Goal: Information Seeking & Learning: Learn about a topic

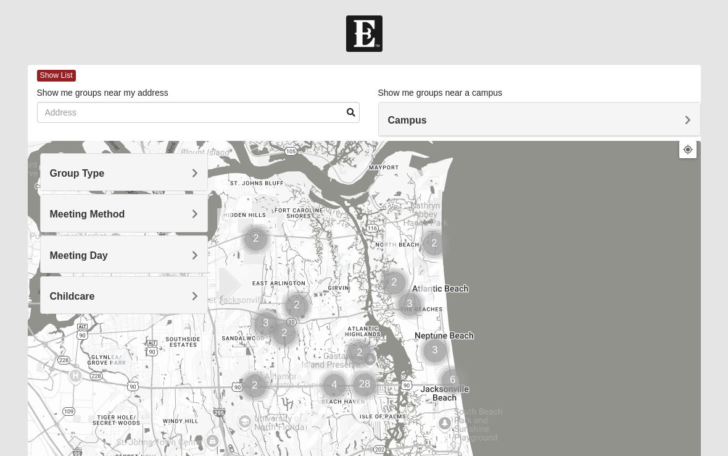
click at [189, 169] on h4 "Group Type" at bounding box center [124, 173] width 149 height 12
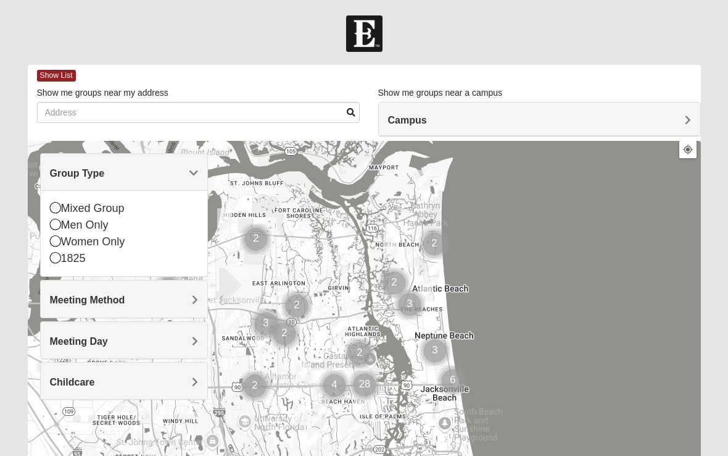
click at [54, 223] on icon at bounding box center [55, 224] width 11 height 11
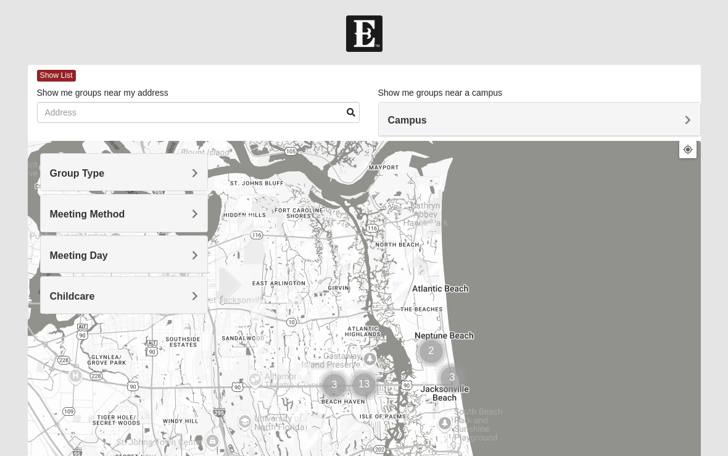
click at [85, 214] on span "Meeting Method" at bounding box center [87, 214] width 75 height 10
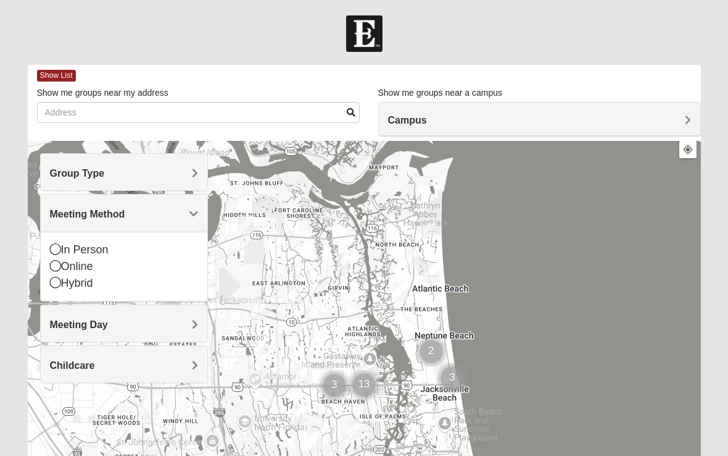
click at [57, 270] on icon at bounding box center [55, 265] width 11 height 11
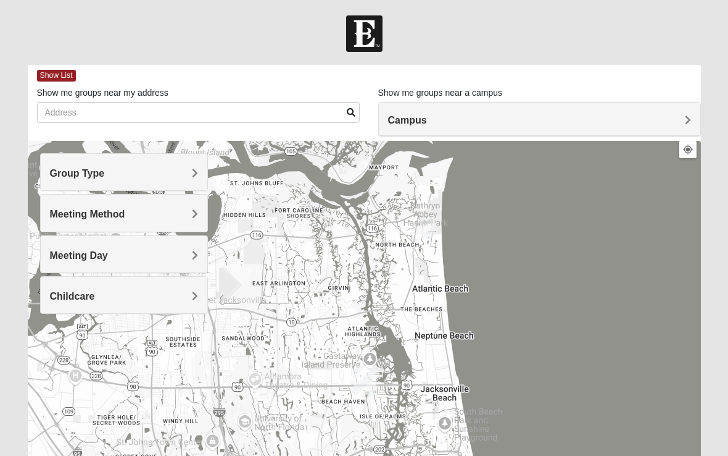
click at [88, 252] on span "Meeting Day" at bounding box center [79, 255] width 58 height 10
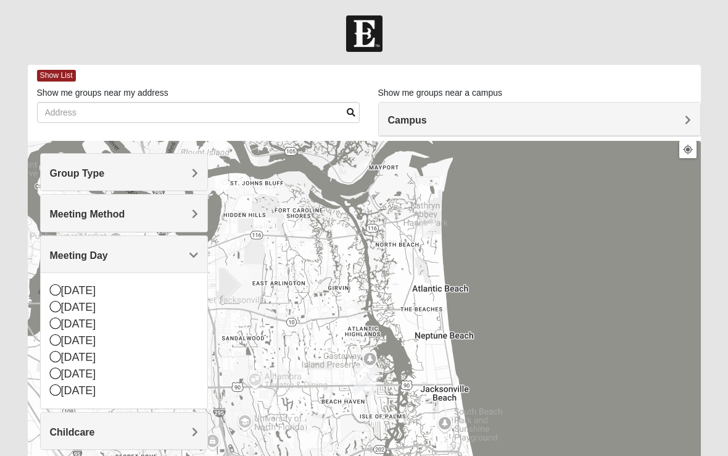
click at [54, 321] on icon at bounding box center [55, 322] width 11 height 11
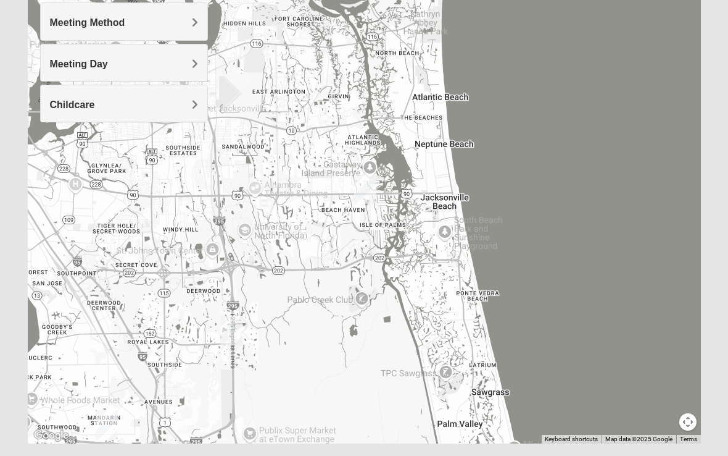
scroll to position [204, 0]
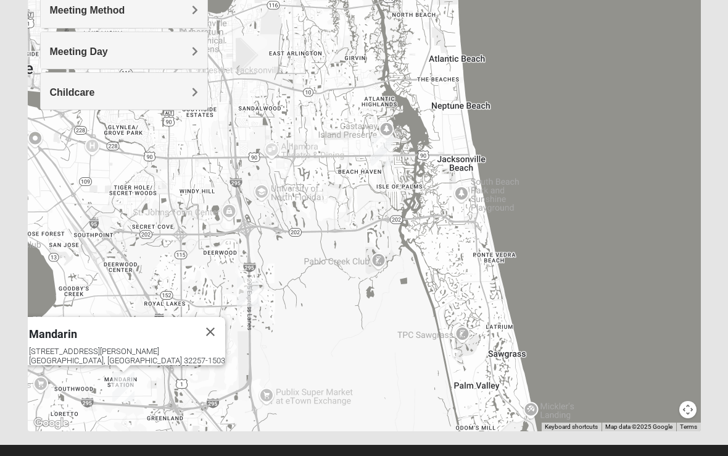
click at [94, 346] on div "4911 Losco Rd Jacksonville, FL 32257-1503" at bounding box center [127, 355] width 196 height 19
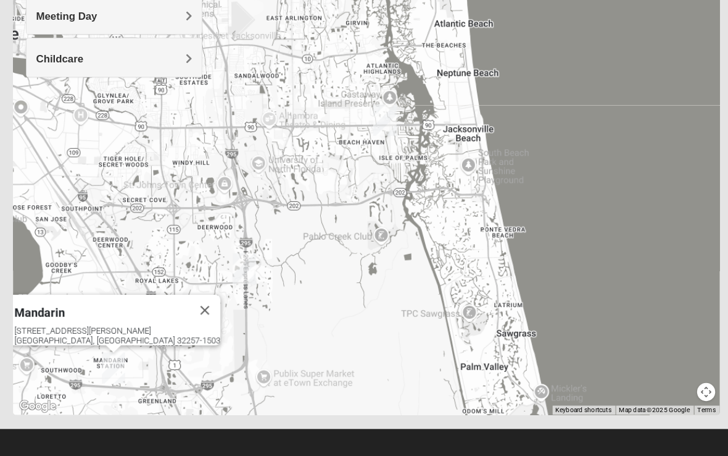
scroll to position [224, 0]
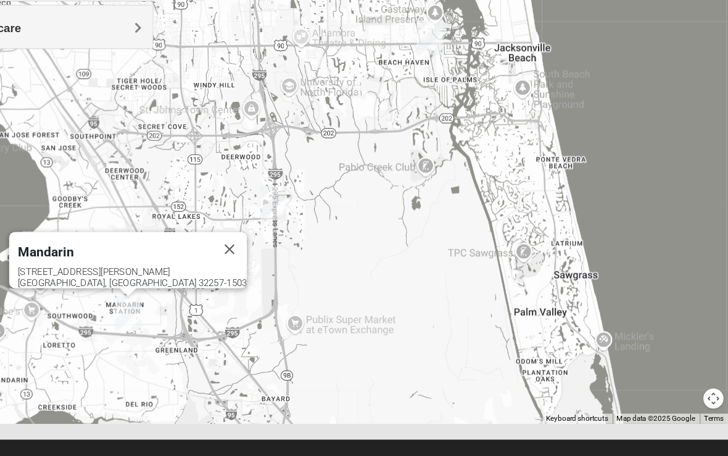
click at [259, 246] on button "Close" at bounding box center [274, 261] width 30 height 30
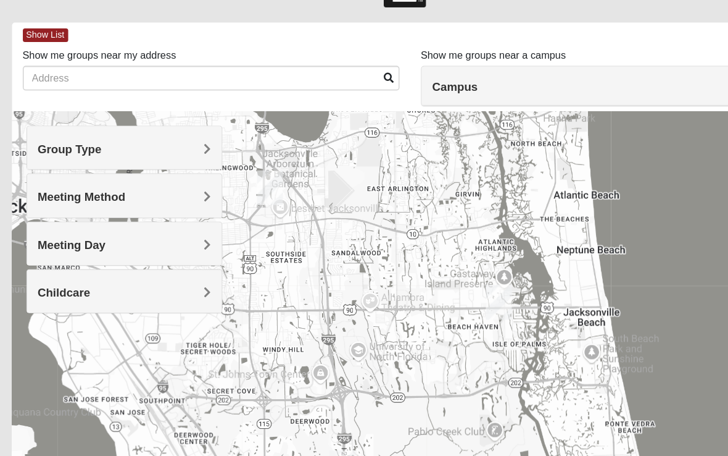
scroll to position [0, 0]
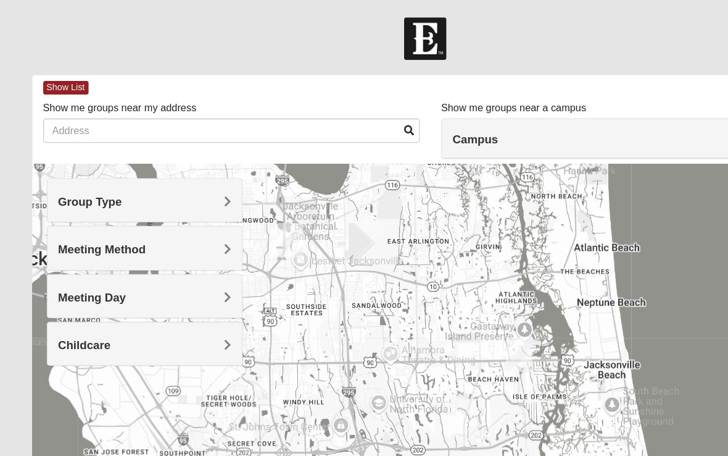
click at [108, 252] on span "Meeting Day" at bounding box center [79, 255] width 58 height 10
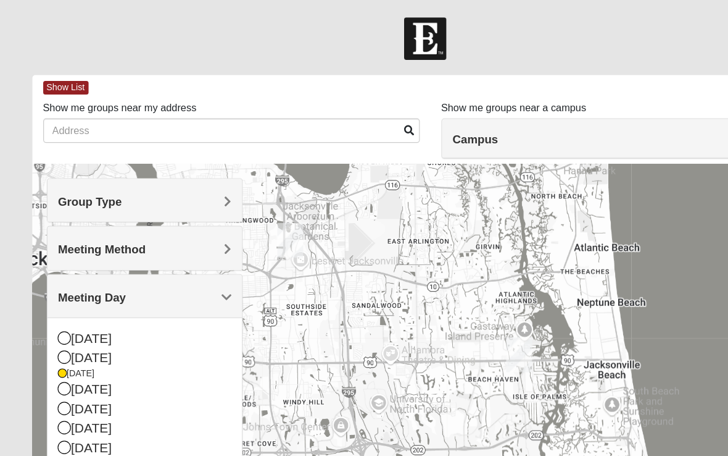
click at [57, 306] on icon at bounding box center [55, 306] width 11 height 11
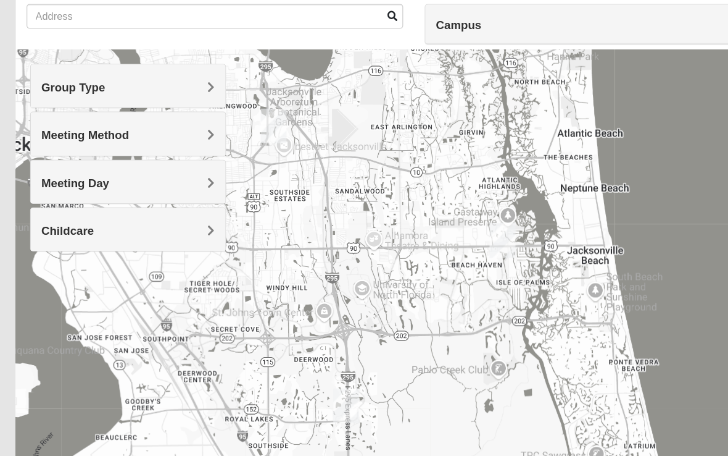
scroll to position [97, 0]
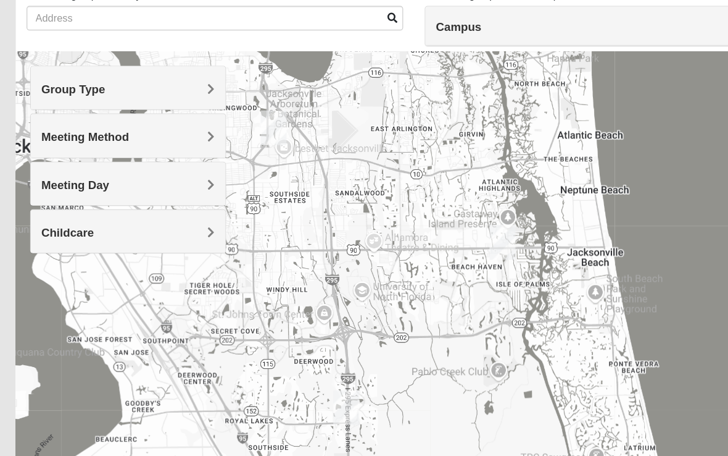
click at [186, 156] on div "Meeting Day" at bounding box center [124, 157] width 167 height 36
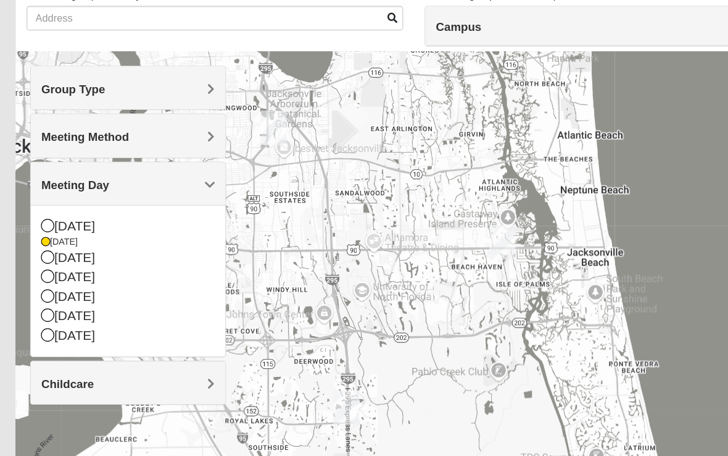
click at [50, 189] on icon at bounding box center [55, 192] width 11 height 11
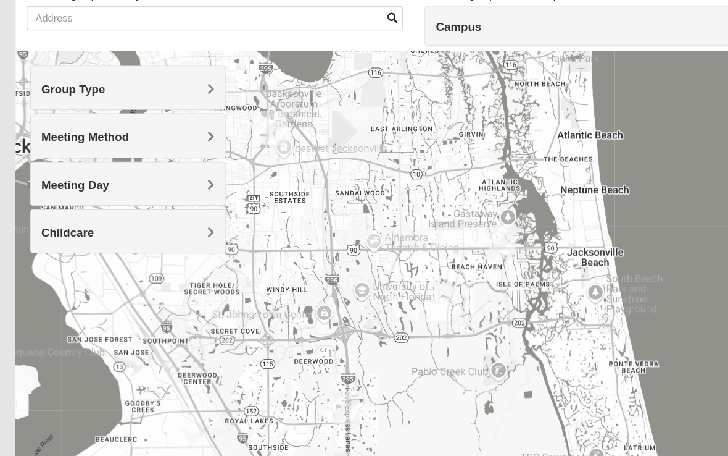
click at [151, 159] on h4 "Meeting Day" at bounding box center [124, 158] width 149 height 12
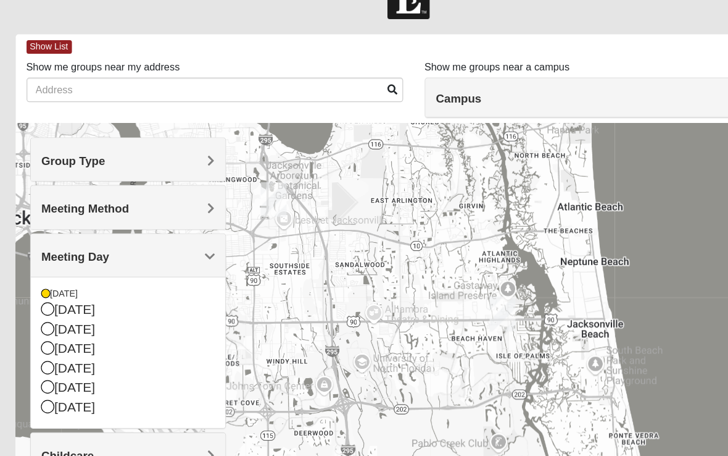
scroll to position [0, 0]
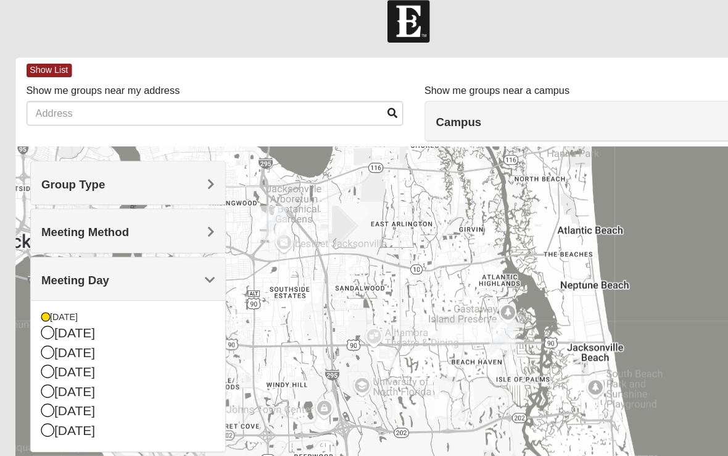
click at [108, 250] on span "Meeting Day" at bounding box center [79, 255] width 58 height 10
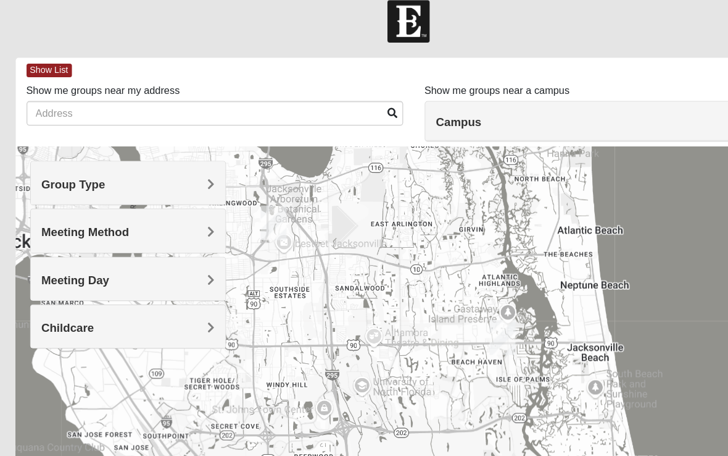
click at [125, 209] on span "Meeting Method" at bounding box center [87, 214] width 75 height 10
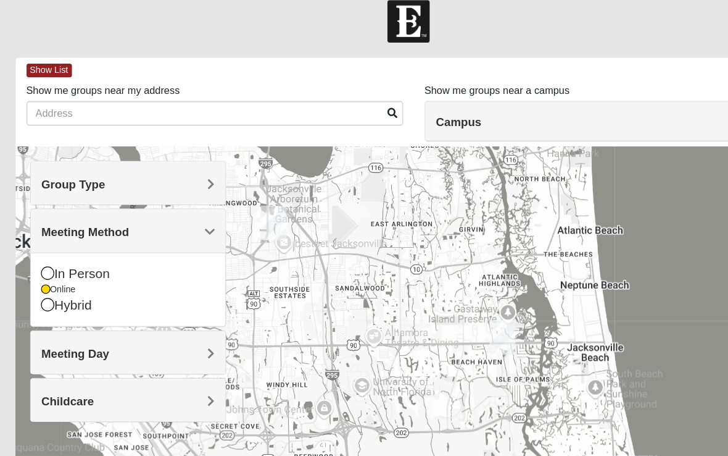
click at [50, 243] on icon at bounding box center [55, 248] width 11 height 11
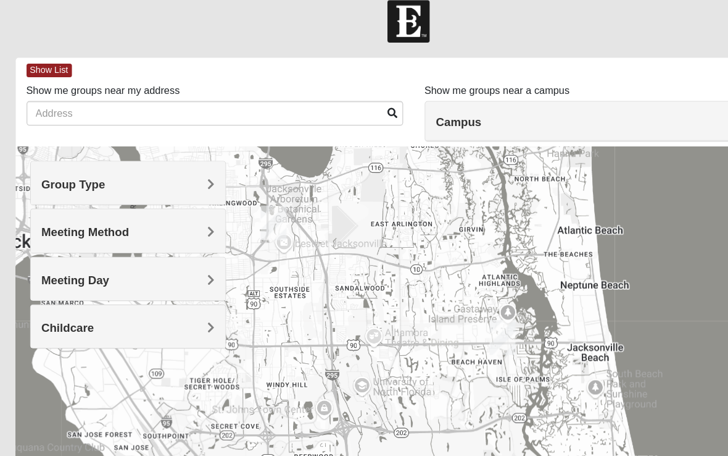
click at [108, 250] on span "Meeting Day" at bounding box center [79, 255] width 58 height 10
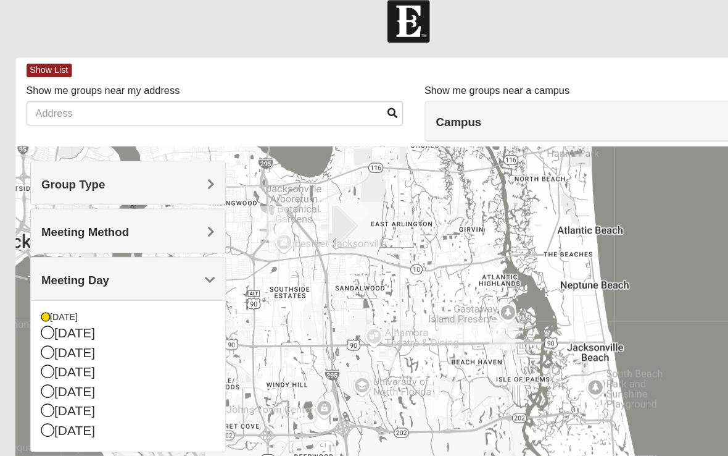
click at [175, 208] on h4 "Meeting Method" at bounding box center [124, 214] width 149 height 12
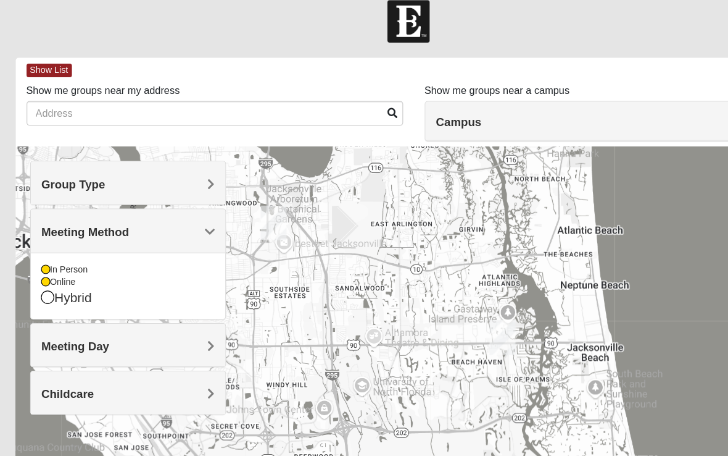
click at [50, 253] on icon at bounding box center [53, 256] width 7 height 7
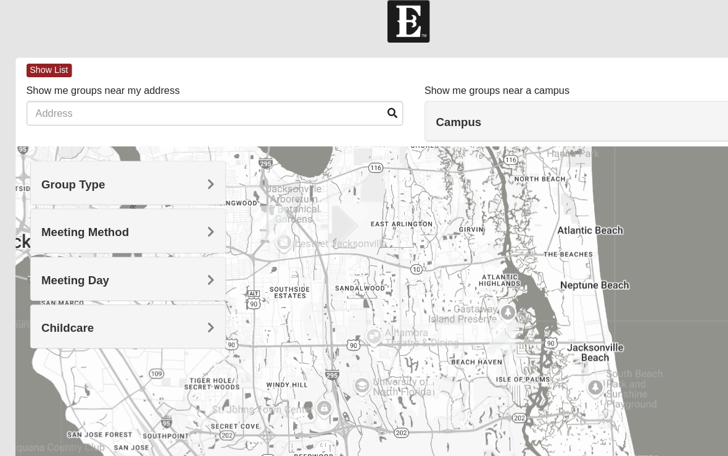
click at [175, 208] on h4 "Meeting Method" at bounding box center [124, 214] width 149 height 12
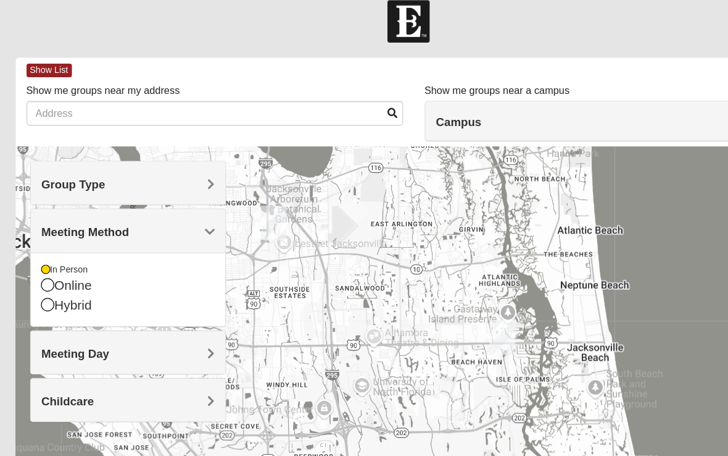
click at [177, 167] on h4 "Group Type" at bounding box center [124, 173] width 149 height 12
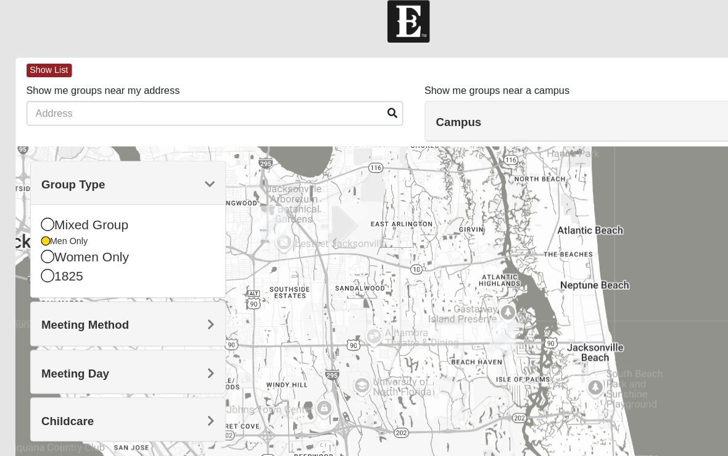
click at [108, 330] on span "Meeting Day" at bounding box center [79, 335] width 58 height 10
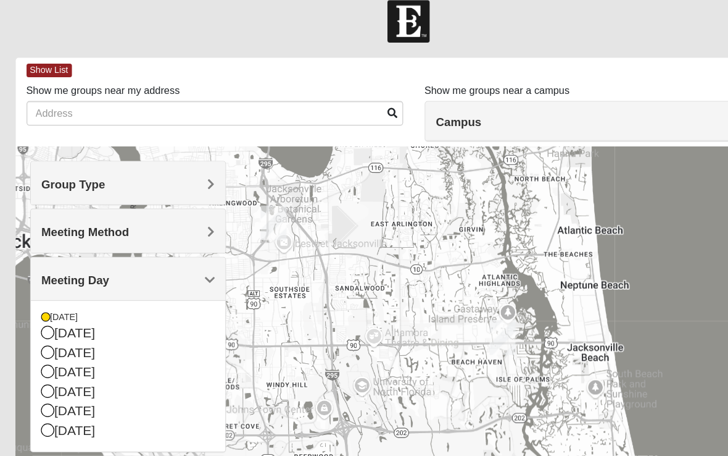
click at [50, 311] on icon at bounding box center [55, 316] width 11 height 11
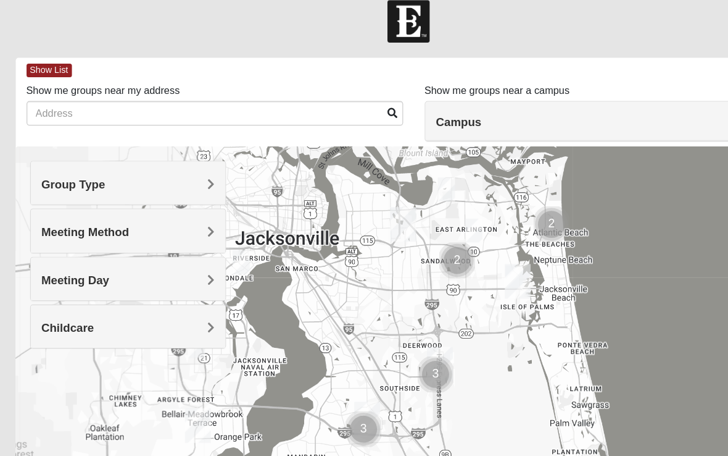
click at [108, 250] on span "Meeting Day" at bounding box center [79, 255] width 58 height 10
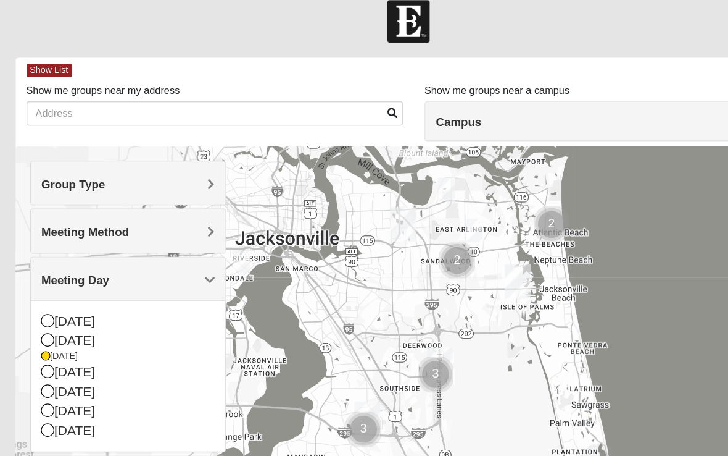
click at [50, 301] on icon at bounding box center [55, 306] width 11 height 11
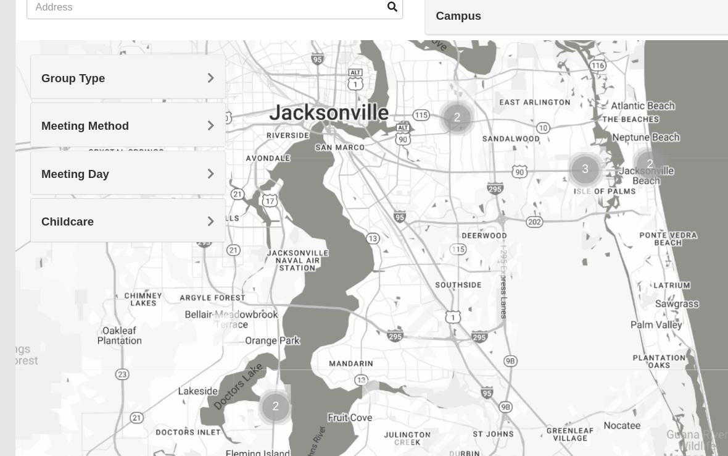
scroll to position [62, 0]
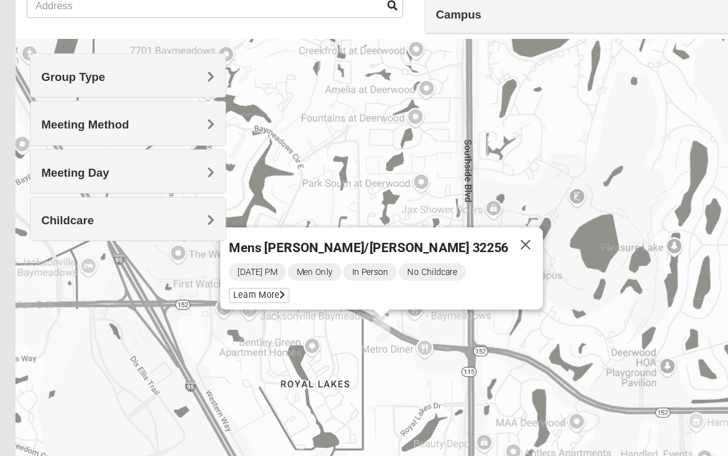
click at [249, 270] on div "Monday PM Men Only In Person No Childcare Learn More" at bounding box center [345, 290] width 269 height 41
click at [262, 292] on span "Learn More" at bounding box center [237, 298] width 52 height 13
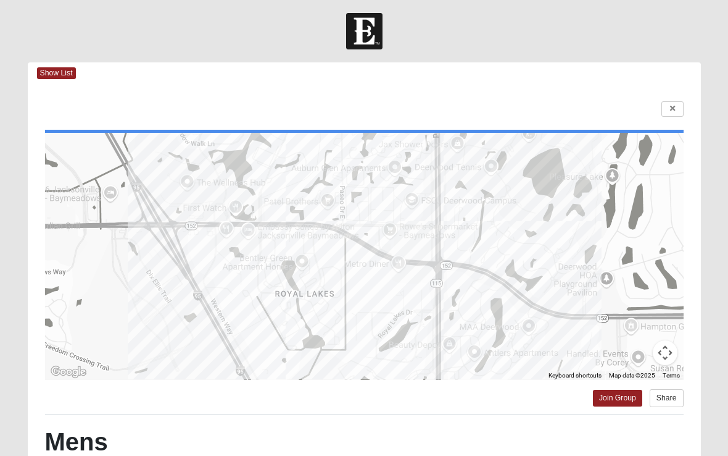
scroll to position [0, 0]
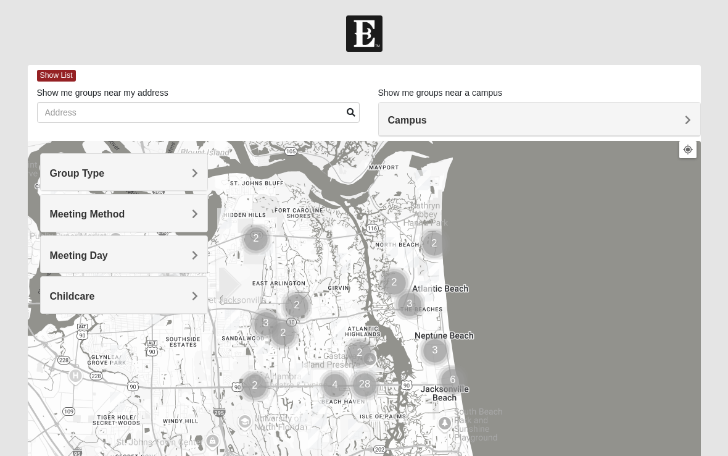
click at [191, 170] on h4 "Group Type" at bounding box center [124, 173] width 149 height 12
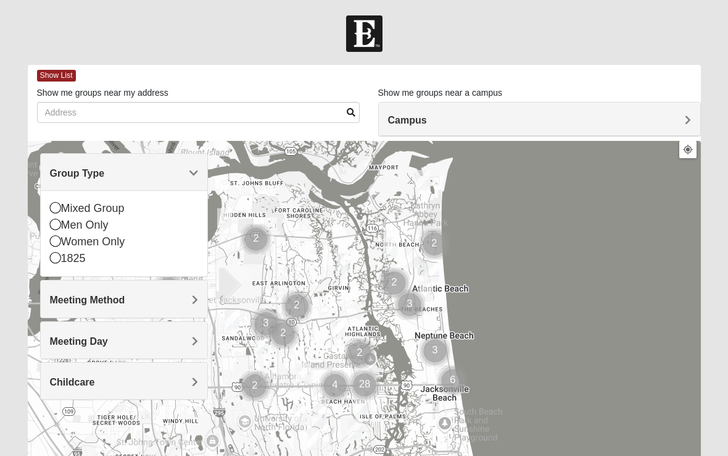
click at [54, 206] on icon at bounding box center [55, 207] width 11 height 11
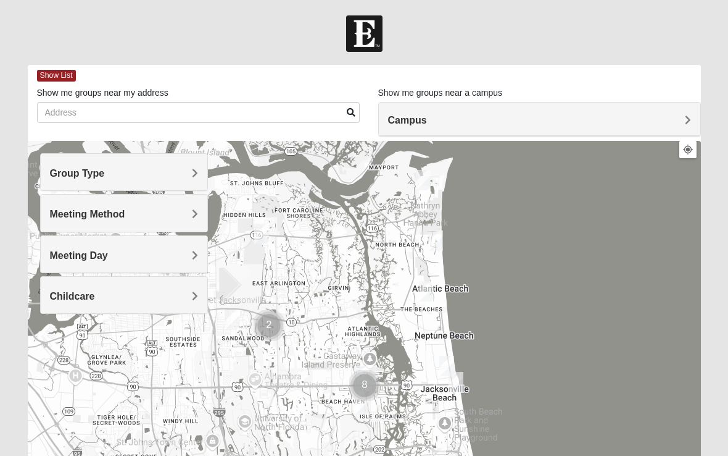
click at [190, 216] on h4 "Meeting Method" at bounding box center [124, 214] width 149 height 12
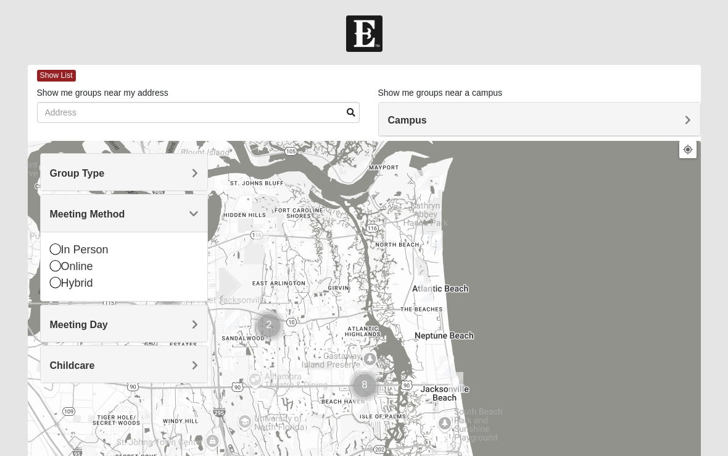
click at [51, 243] on icon at bounding box center [55, 248] width 11 height 11
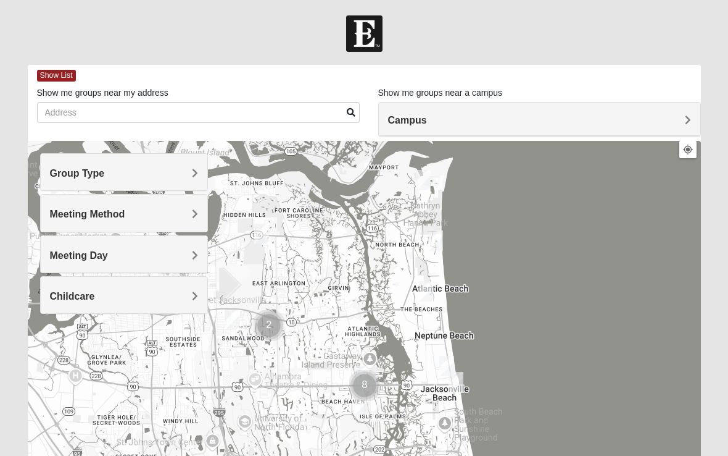
click at [191, 249] on h4 "Meeting Day" at bounding box center [124, 255] width 149 height 12
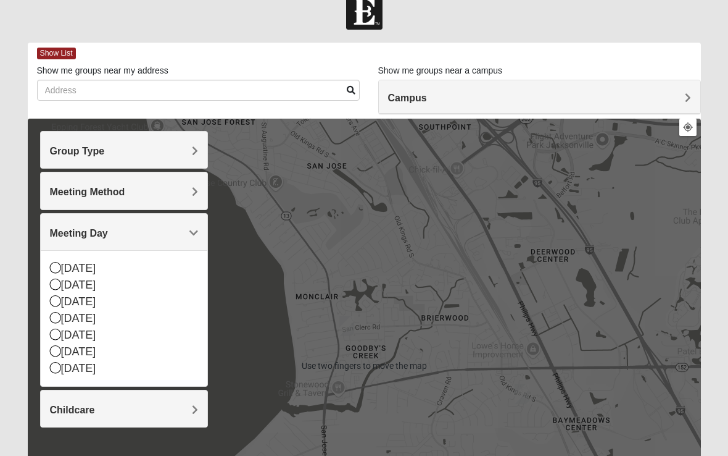
scroll to position [22, 0]
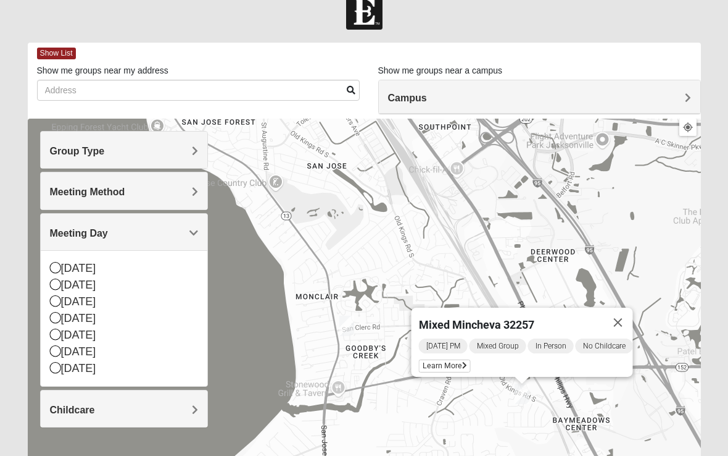
click at [423, 359] on span "Learn More" at bounding box center [445, 365] width 52 height 13
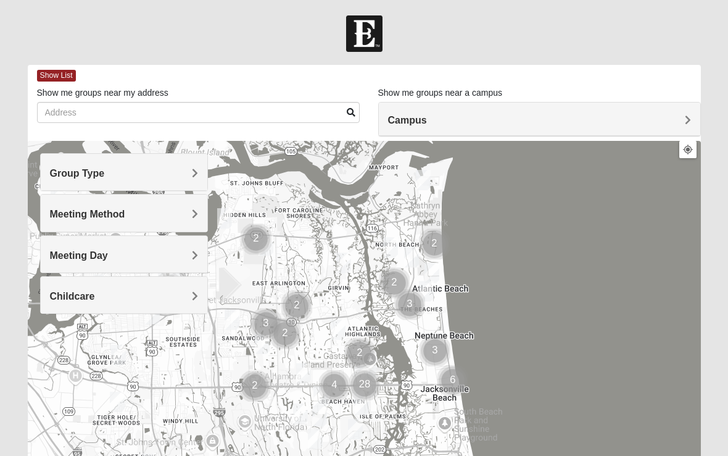
scroll to position [17, 0]
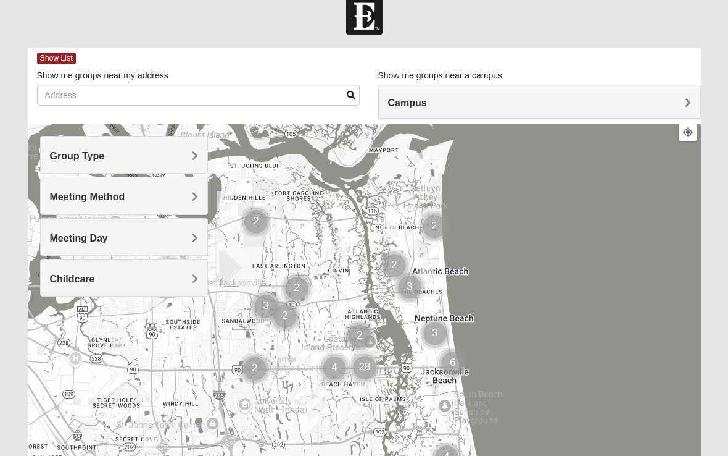
click at [125, 200] on span "Meeting Method" at bounding box center [87, 196] width 75 height 10
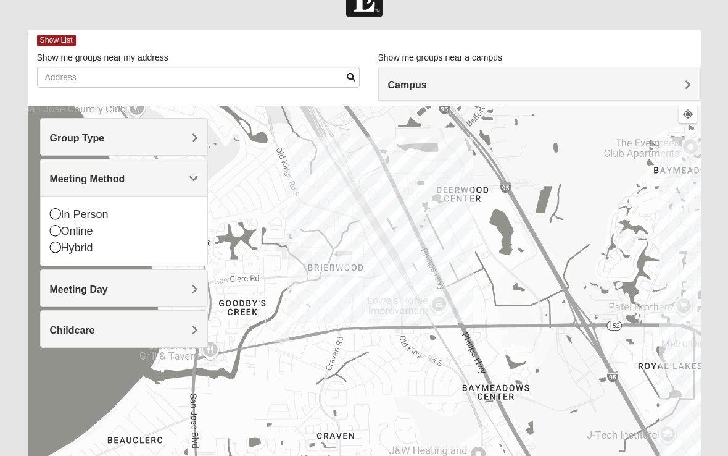
scroll to position [43, 0]
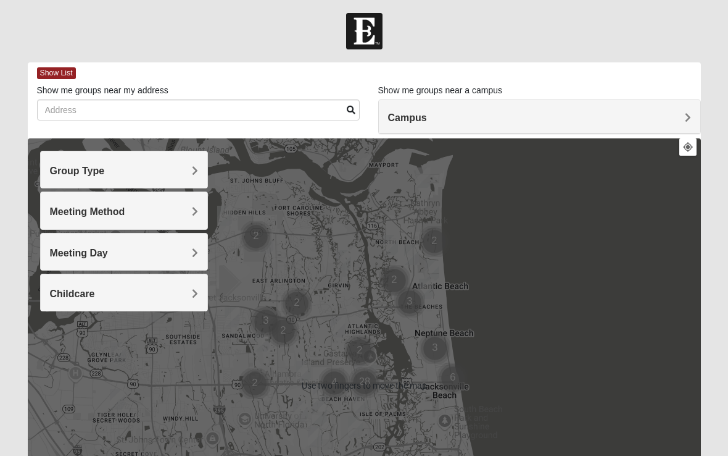
scroll to position [1, 0]
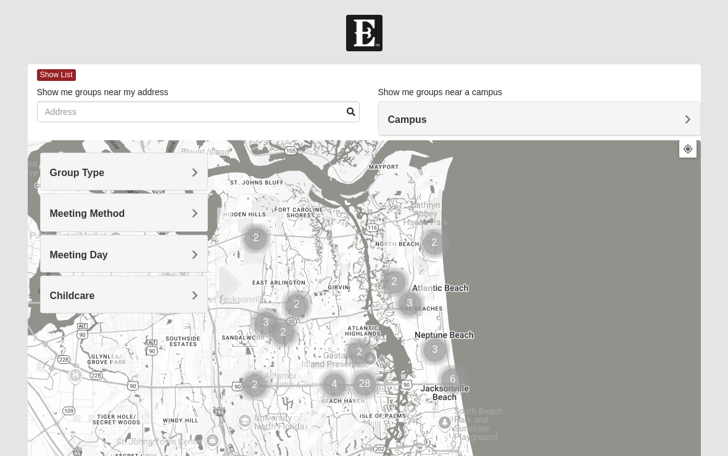
click at [188, 173] on h4 "Group Type" at bounding box center [124, 173] width 149 height 12
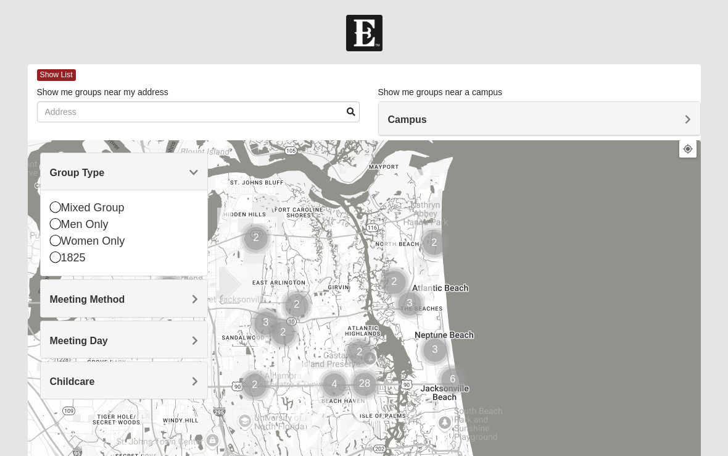
click at [50, 204] on icon at bounding box center [55, 206] width 11 height 11
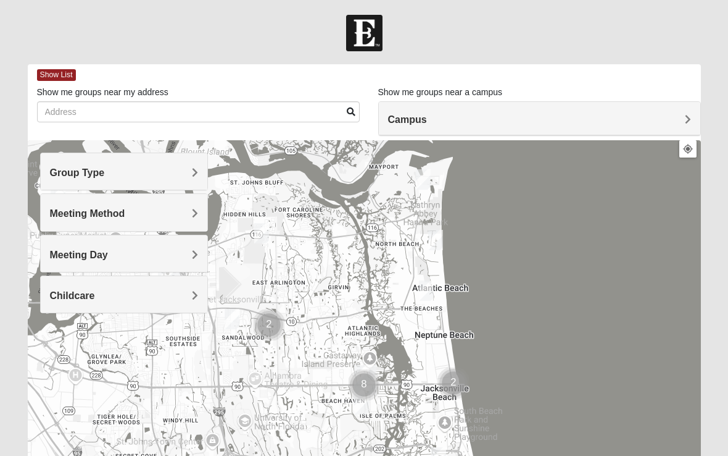
click at [189, 213] on h4 "Meeting Method" at bounding box center [124, 213] width 149 height 12
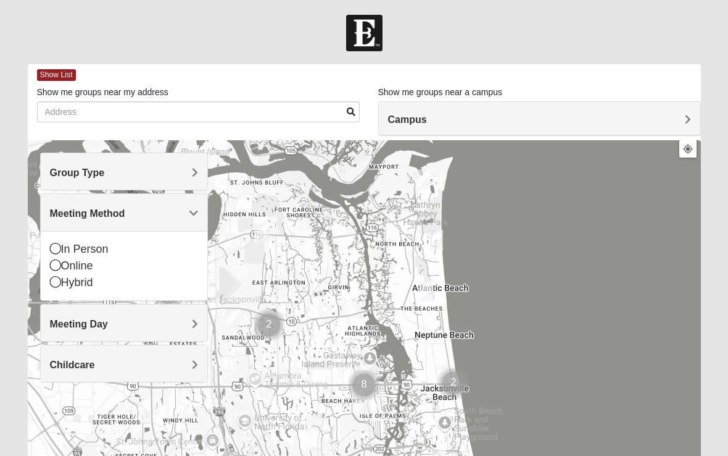
click at [51, 246] on icon at bounding box center [55, 248] width 11 height 11
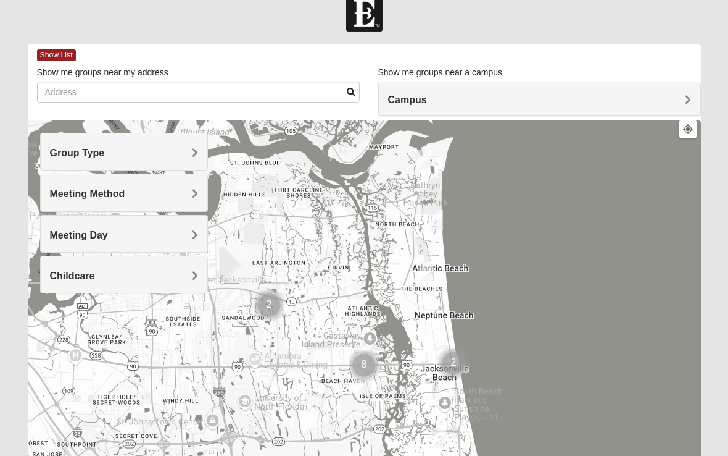
scroll to position [25, 0]
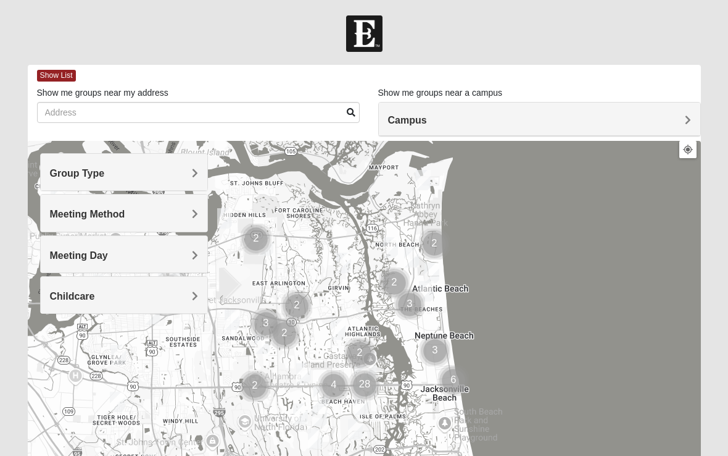
click at [191, 170] on h4 "Group Type" at bounding box center [124, 173] width 149 height 12
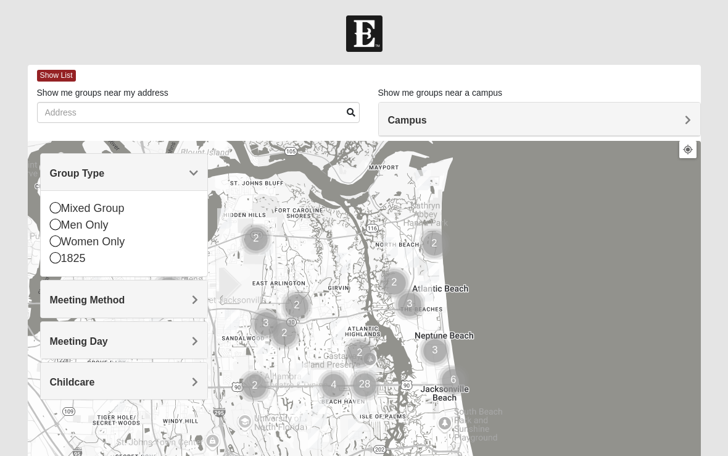
click at [52, 206] on icon at bounding box center [55, 207] width 11 height 11
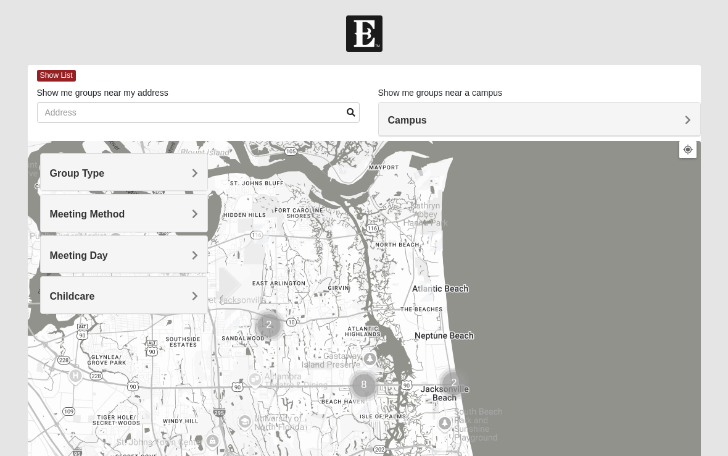
click at [190, 215] on h4 "Meeting Method" at bounding box center [124, 214] width 149 height 12
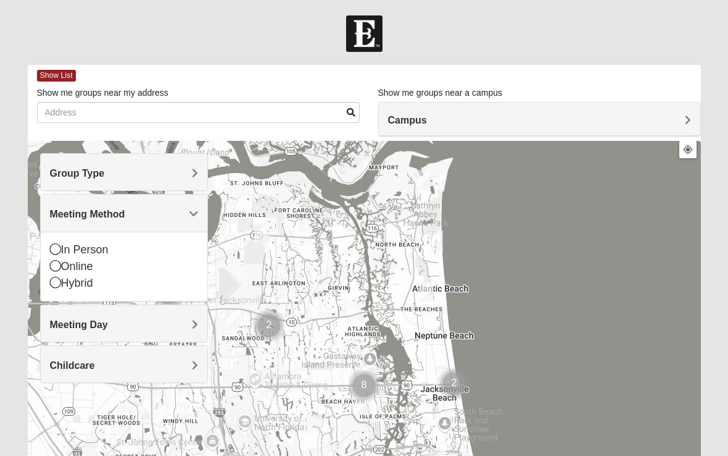
click at [51, 248] on icon at bounding box center [55, 248] width 11 height 11
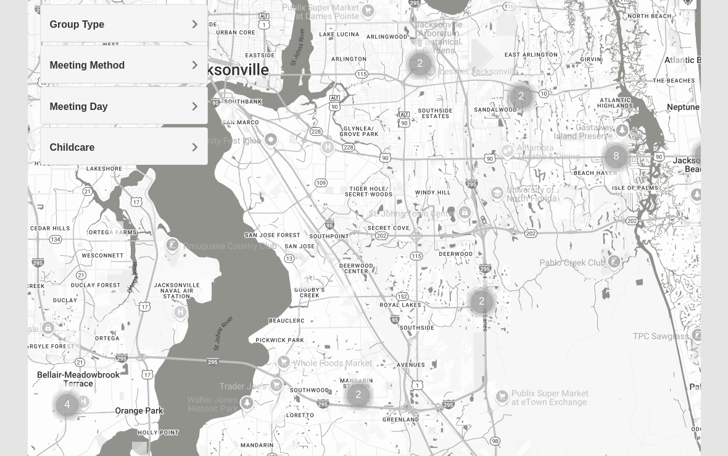
scroll to position [161, 0]
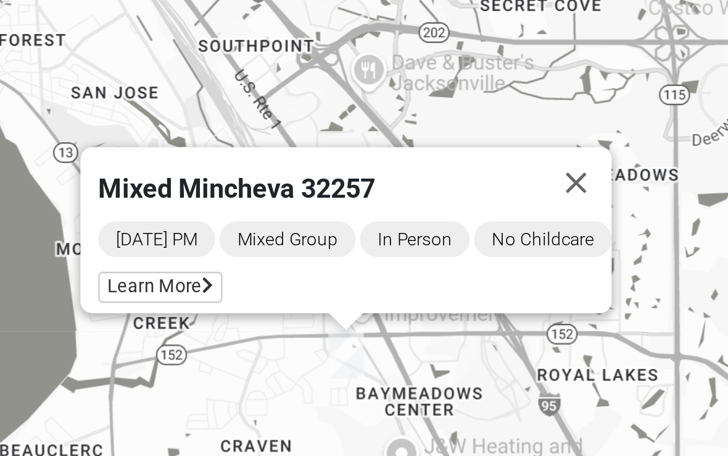
click at [428, 246] on button "Close" at bounding box center [443, 261] width 30 height 30
